Goal: Navigation & Orientation: Find specific page/section

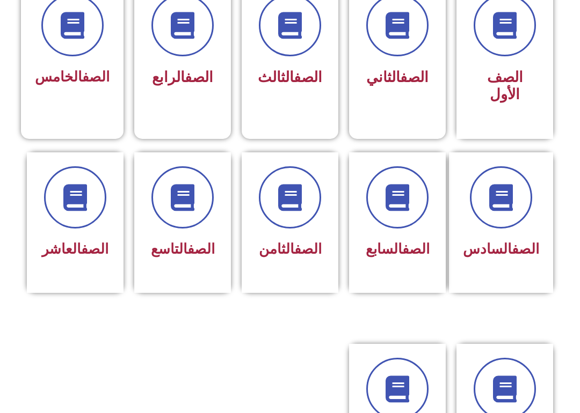
scroll to position [321, 0]
click at [266, 236] on div "الصف الثامن" at bounding box center [290, 214] width 69 height 97
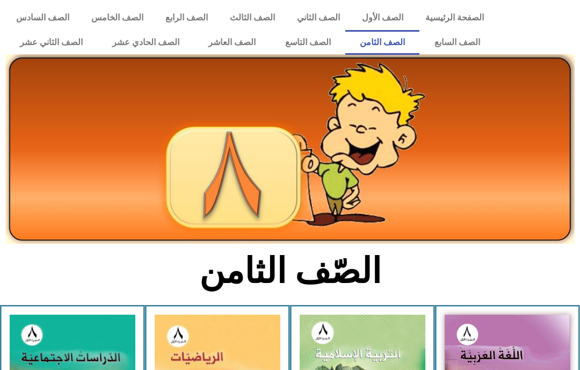
click at [34, 40] on link "الصف الثاني عشر" at bounding box center [51, 42] width 92 height 25
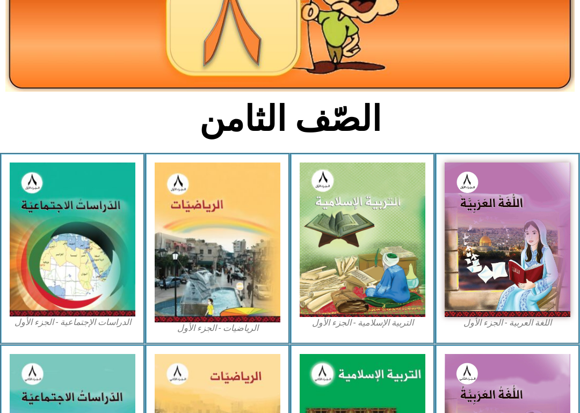
scroll to position [153, 0]
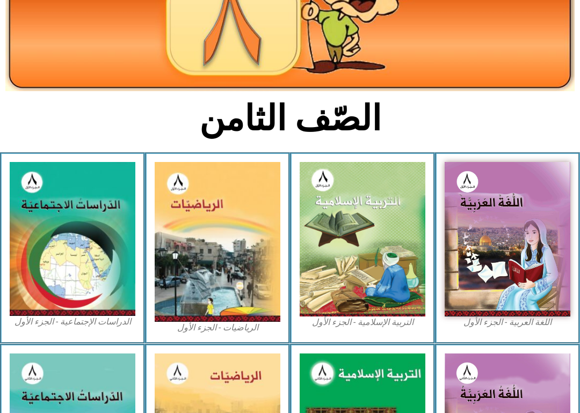
click at [393, 197] on img at bounding box center [363, 239] width 126 height 155
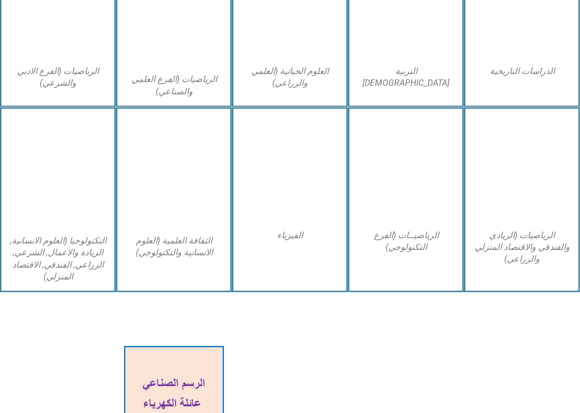
scroll to position [651, 0]
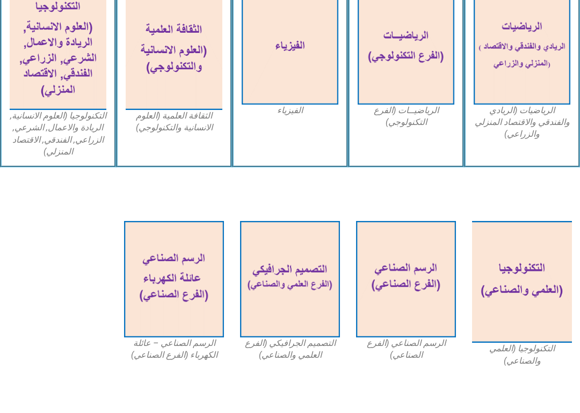
click at [38, 213] on div at bounding box center [290, 242] width 580 height 58
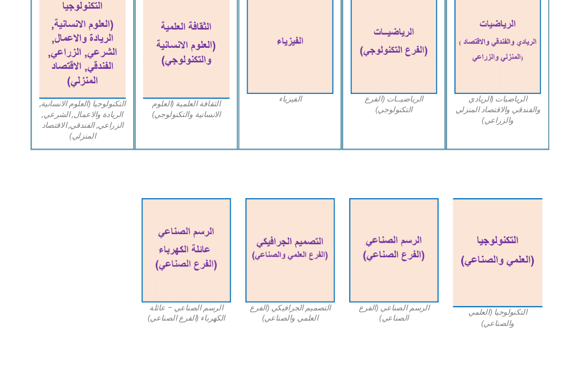
scroll to position [649, 0]
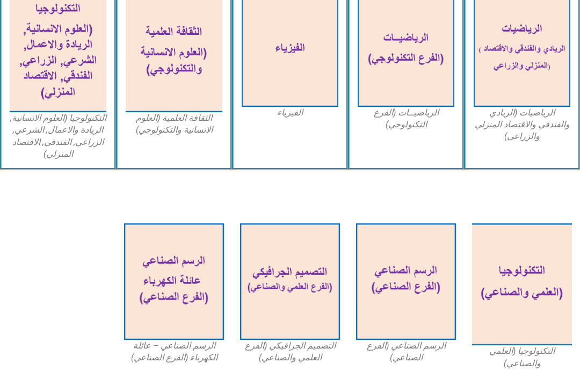
click at [533, 317] on img at bounding box center [522, 285] width 100 height 122
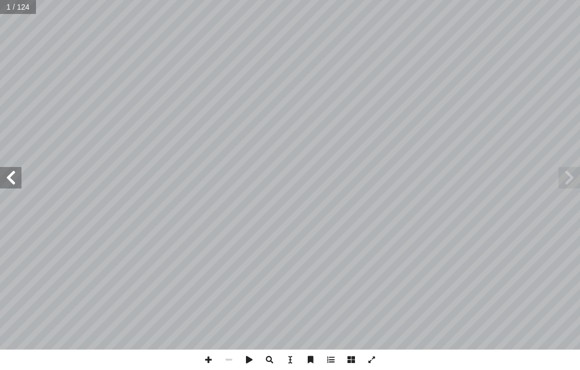
click at [19, 181] on span at bounding box center [10, 177] width 21 height 21
click at [9, 175] on span at bounding box center [10, 177] width 21 height 21
click at [0, 173] on span at bounding box center [10, 177] width 21 height 21
click at [20, 183] on span at bounding box center [10, 177] width 21 height 21
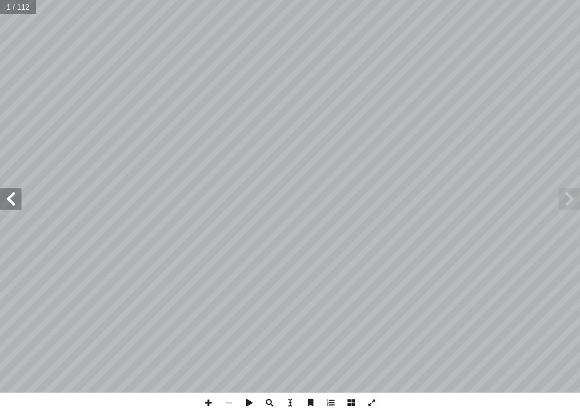
click at [3, 189] on span at bounding box center [10, 198] width 21 height 21
click at [18, 209] on span at bounding box center [10, 198] width 21 height 21
click at [3, 199] on span at bounding box center [10, 198] width 21 height 21
click at [10, 203] on span at bounding box center [10, 198] width 21 height 21
click at [20, 207] on span at bounding box center [10, 198] width 21 height 21
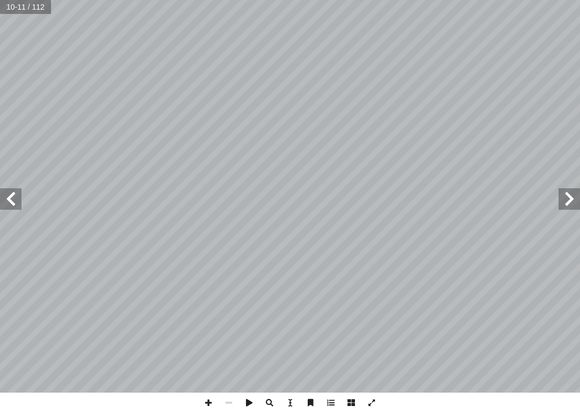
click at [20, 205] on span at bounding box center [10, 198] width 21 height 21
click at [15, 202] on span at bounding box center [10, 198] width 21 height 21
